Goal: Register for event/course

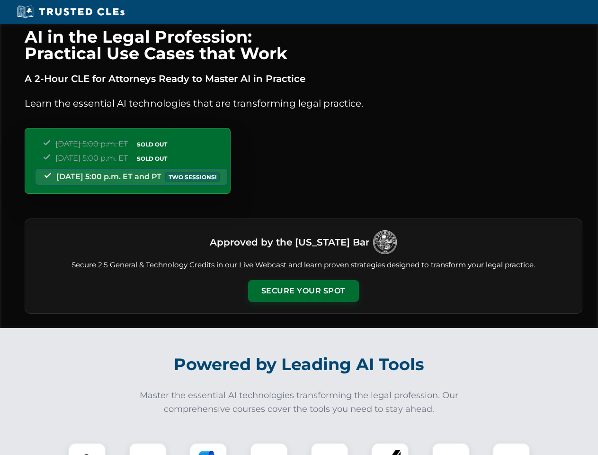
click at [303, 291] on button "Secure Your Spot" at bounding box center [303, 291] width 111 height 22
click at [87, 448] on img at bounding box center [86, 461] width 27 height 27
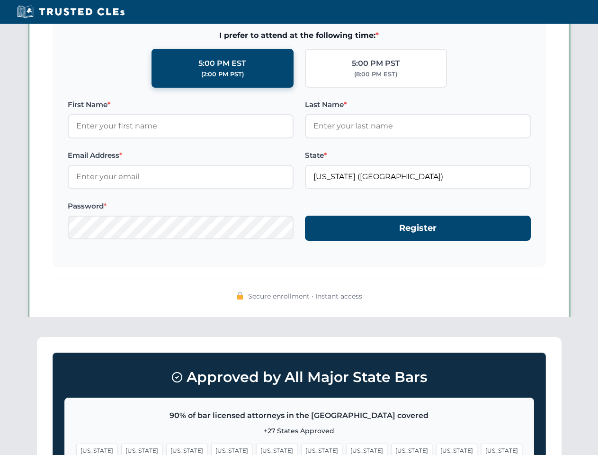
click at [346, 448] on span "[US_STATE]" at bounding box center [366, 450] width 41 height 14
click at [436, 448] on span "[US_STATE]" at bounding box center [456, 450] width 41 height 14
